Goal: Information Seeking & Learning: Learn about a topic

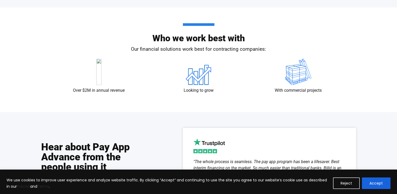
scroll to position [829, 0]
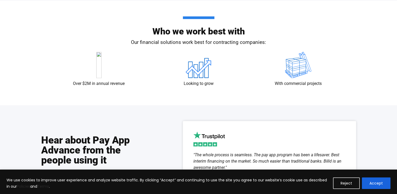
click at [15, 105] on div "Hear about Pay App Advance from the people using it Get Started "As a growth mi…" at bounding box center [198, 166] width 397 height 123
click at [26, 59] on div "Who we work best with Our financial solutions work best for contracting compani…" at bounding box center [198, 53] width 397 height 104
click at [9, 138] on div "Hear about Pay App Advance from the people using it Get Started "As a growth mi…" at bounding box center [198, 166] width 397 height 123
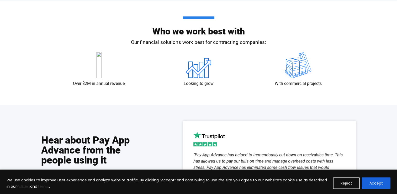
click at [5, 140] on div "Hear about Pay App Advance from the people using it Get Started "As a growth mi…" at bounding box center [198, 166] width 397 height 123
